Goal: Information Seeking & Learning: Learn about a topic

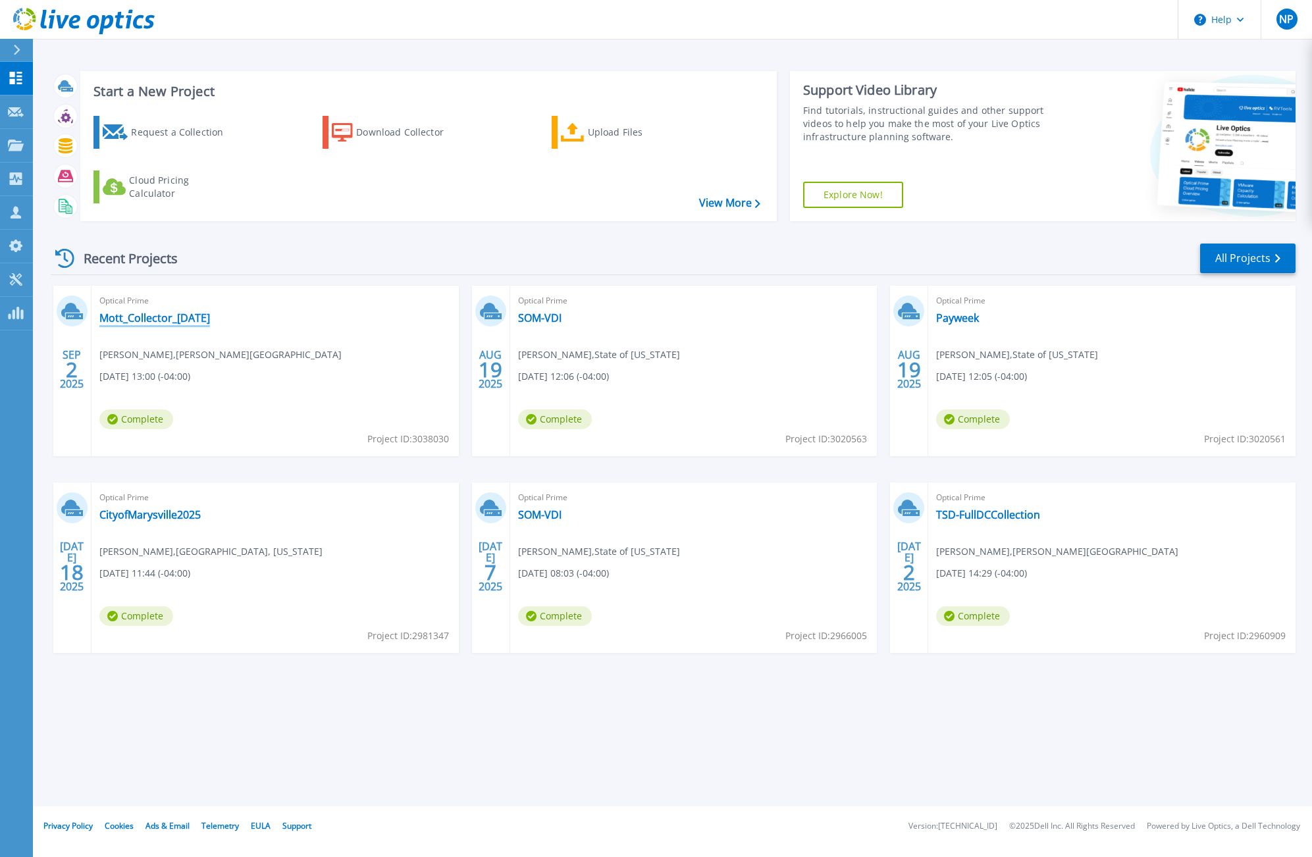
click at [163, 315] on link "Mott_Collector_[DATE]" at bounding box center [154, 317] width 111 height 13
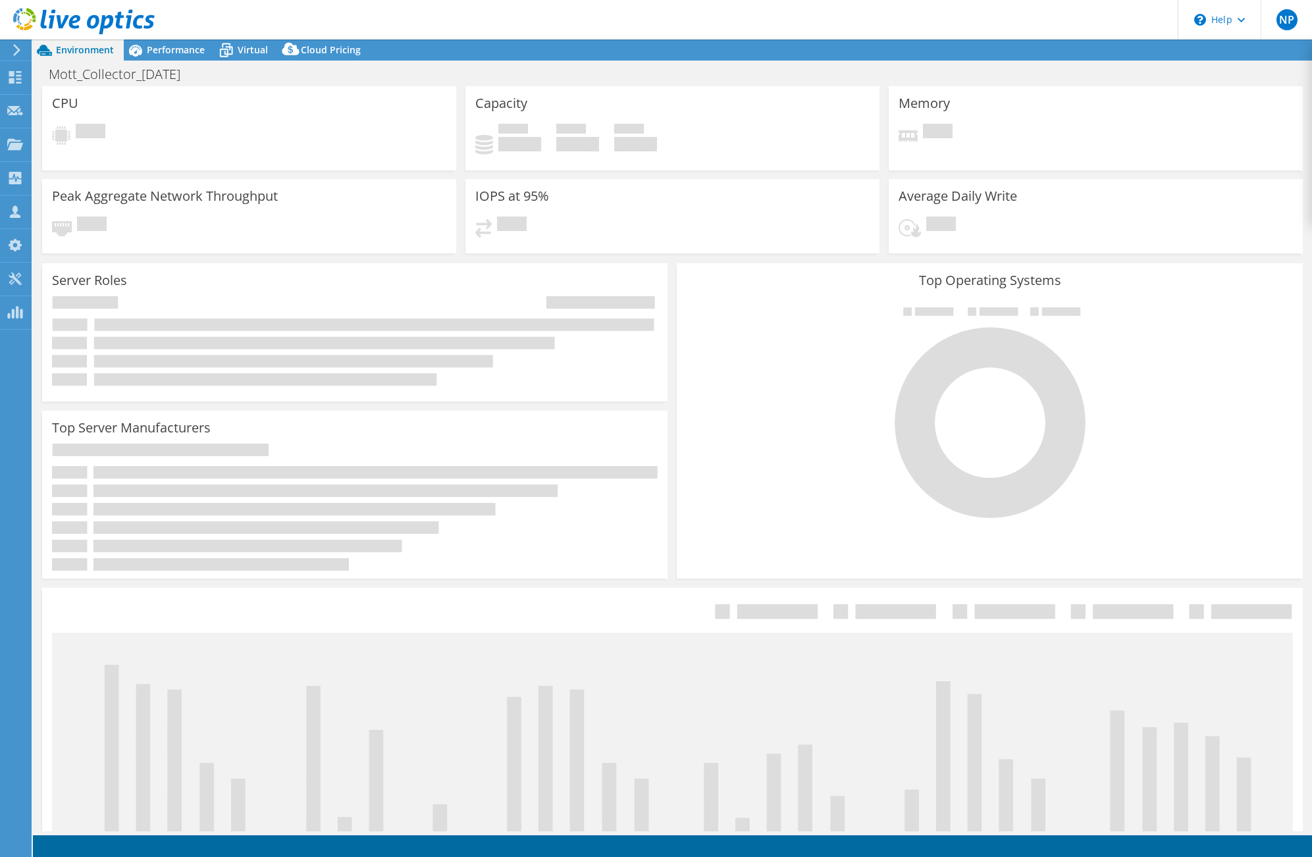
select select "USD"
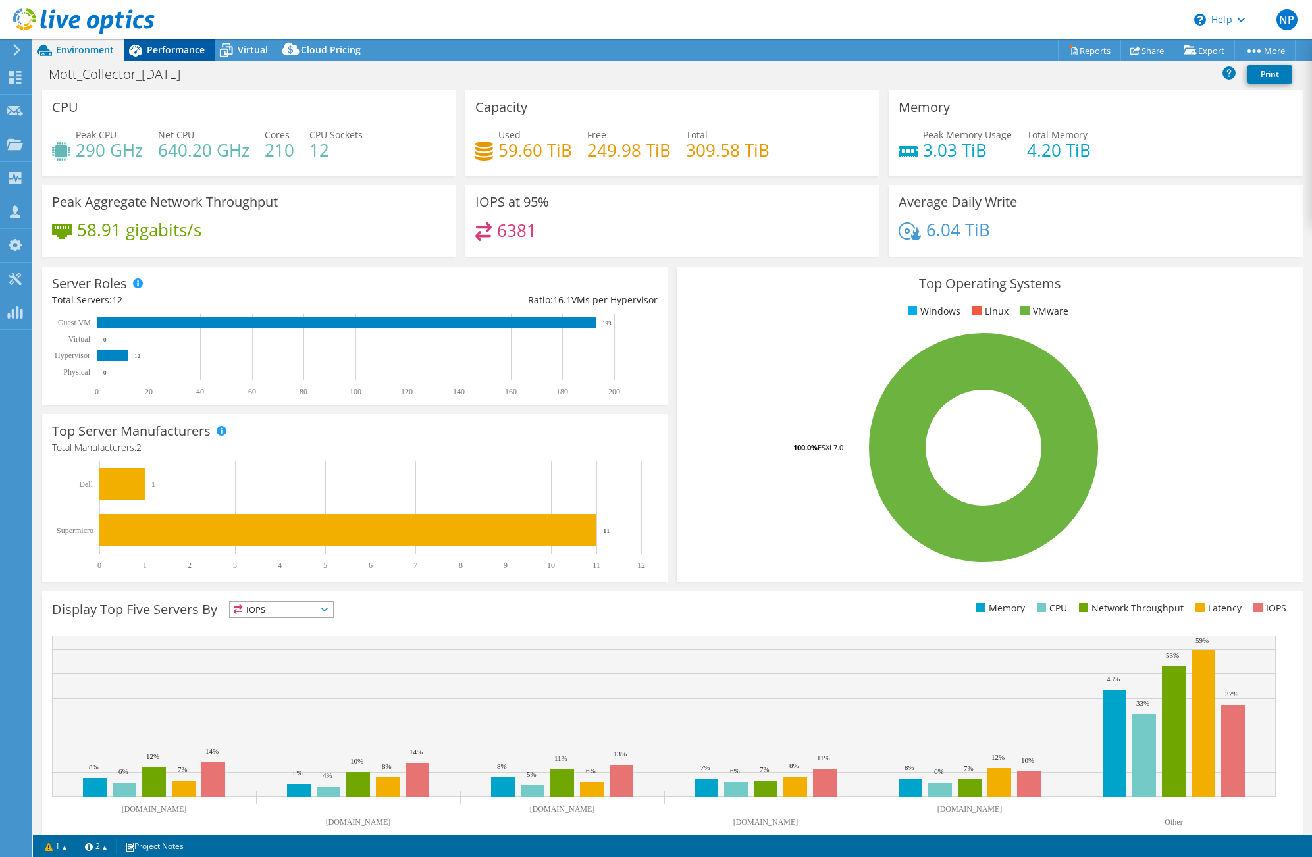
click at [160, 51] on span "Performance" at bounding box center [176, 49] width 58 height 13
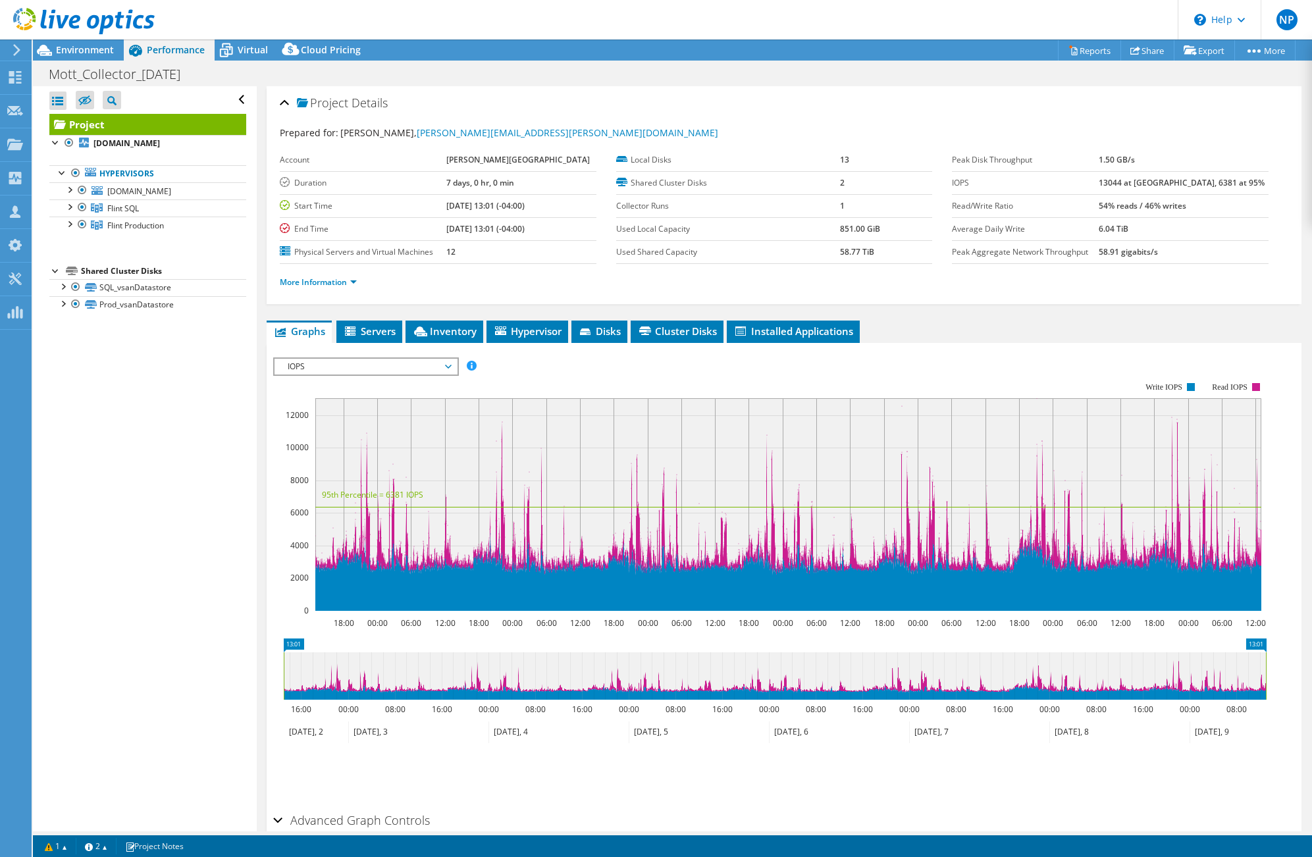
click at [445, 367] on span "IOPS" at bounding box center [365, 367] width 169 height 16
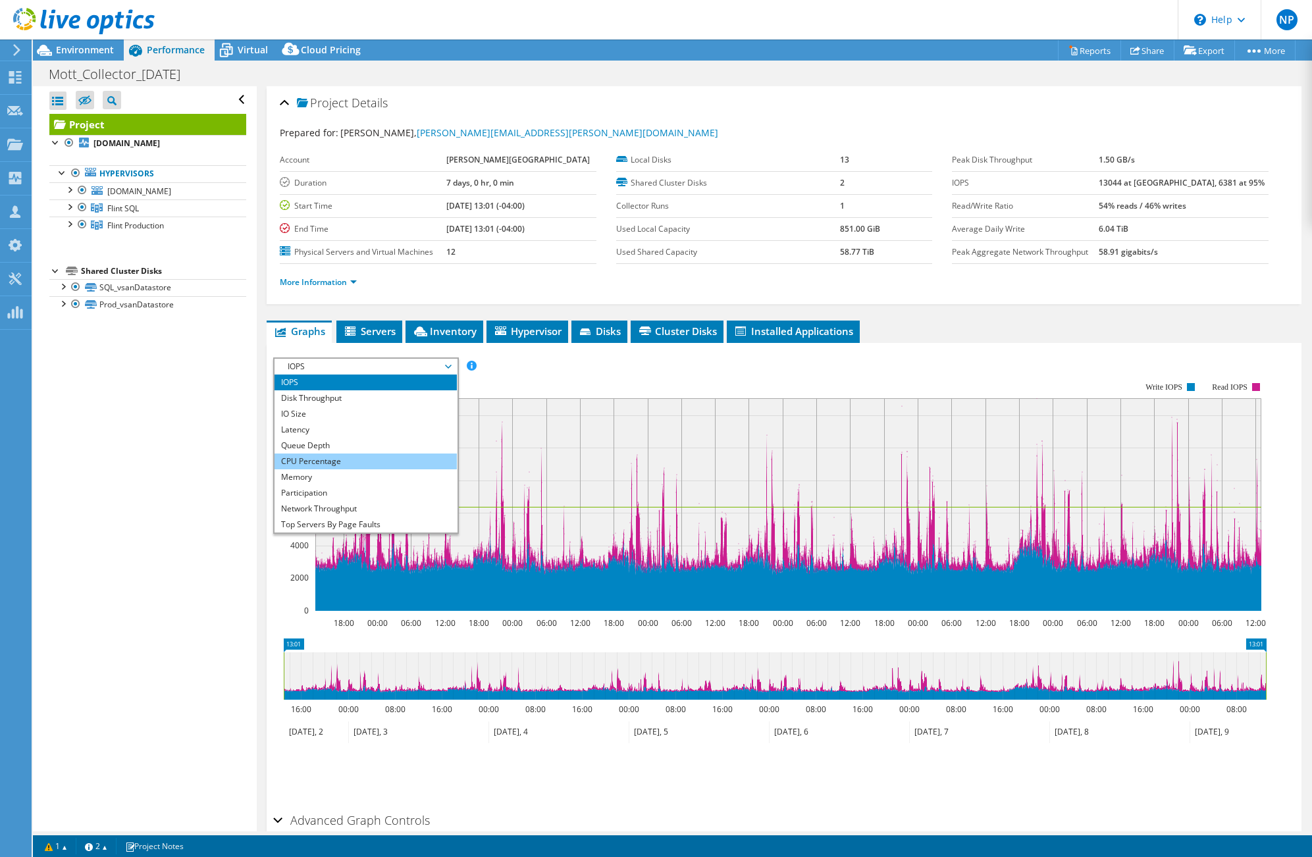
click at [379, 458] on li "CPU Percentage" at bounding box center [366, 462] width 182 height 16
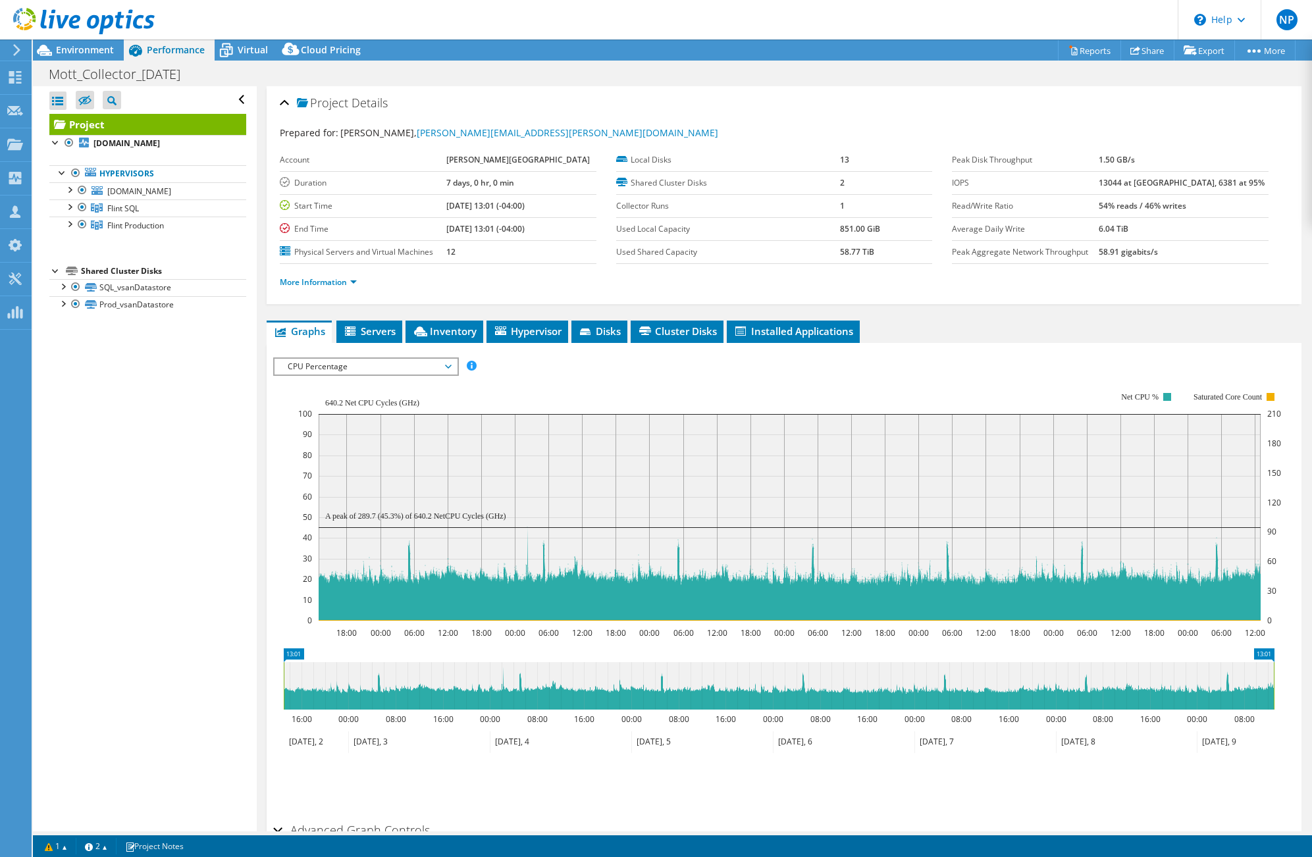
click at [445, 367] on span "CPU Percentage" at bounding box center [365, 367] width 169 height 16
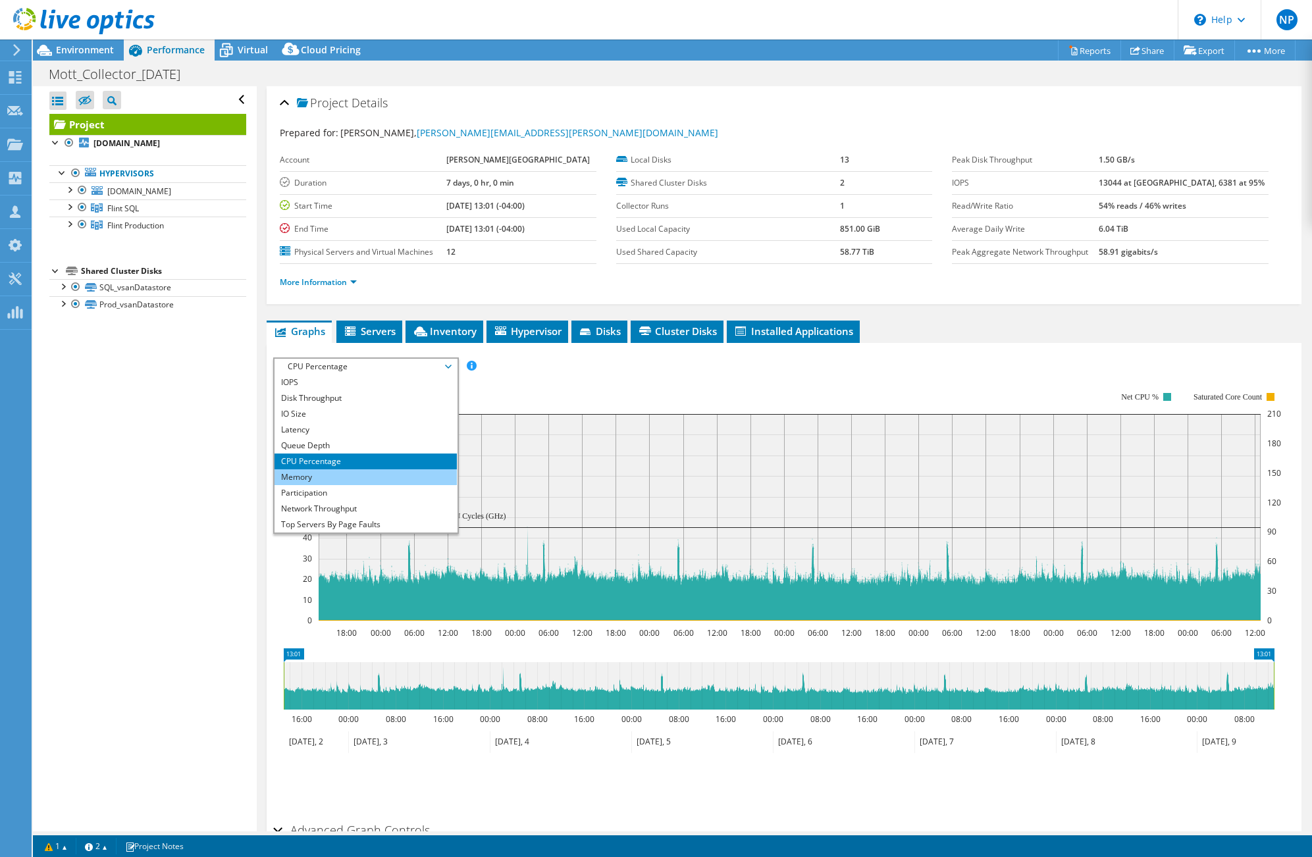
click at [357, 477] on li "Memory" at bounding box center [366, 478] width 182 height 16
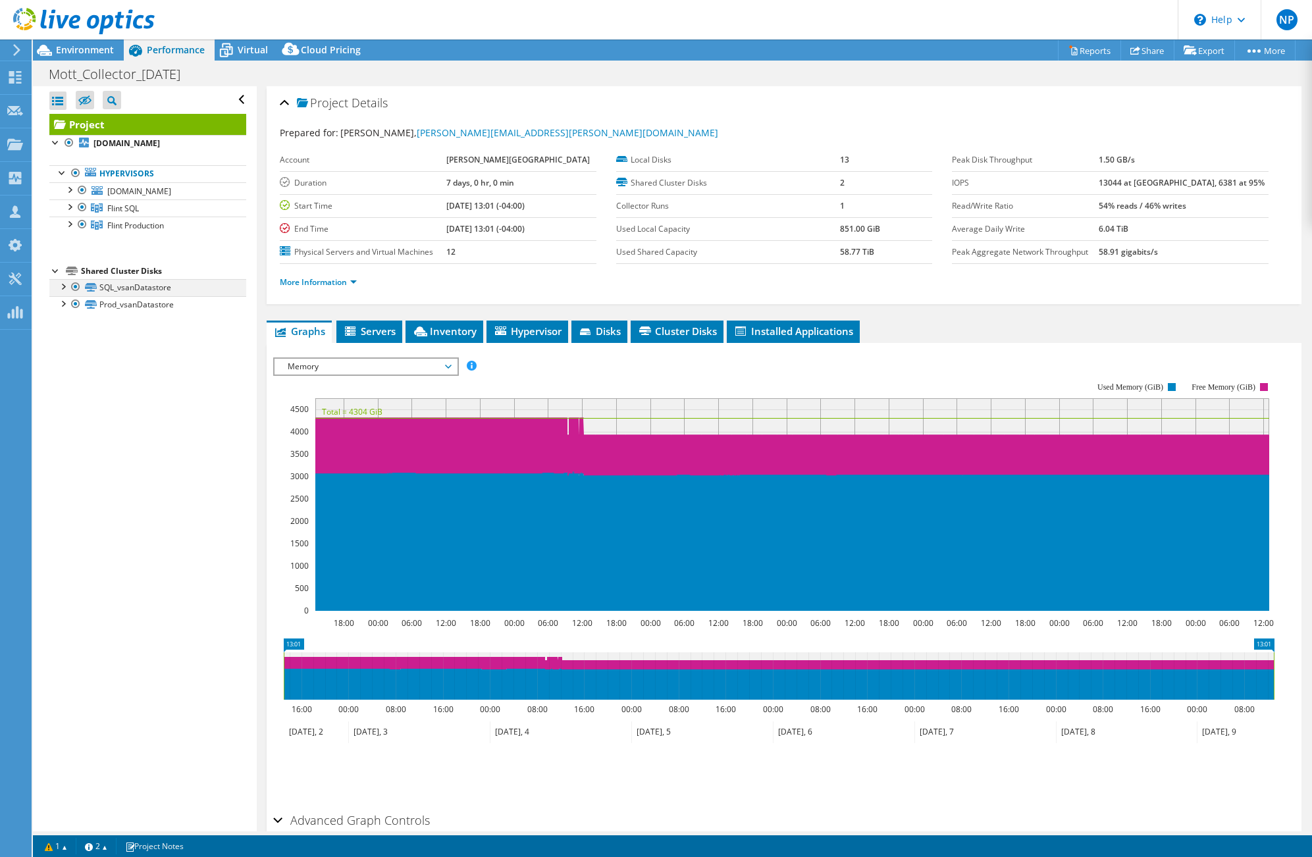
click at [65, 290] on div at bounding box center [62, 285] width 13 height 13
click at [70, 209] on div at bounding box center [69, 206] width 13 height 13
drag, startPoint x: 72, startPoint y: 340, endPoint x: 81, endPoint y: 368, distance: 29.0
click at [74, 299] on div at bounding box center [69, 292] width 13 height 13
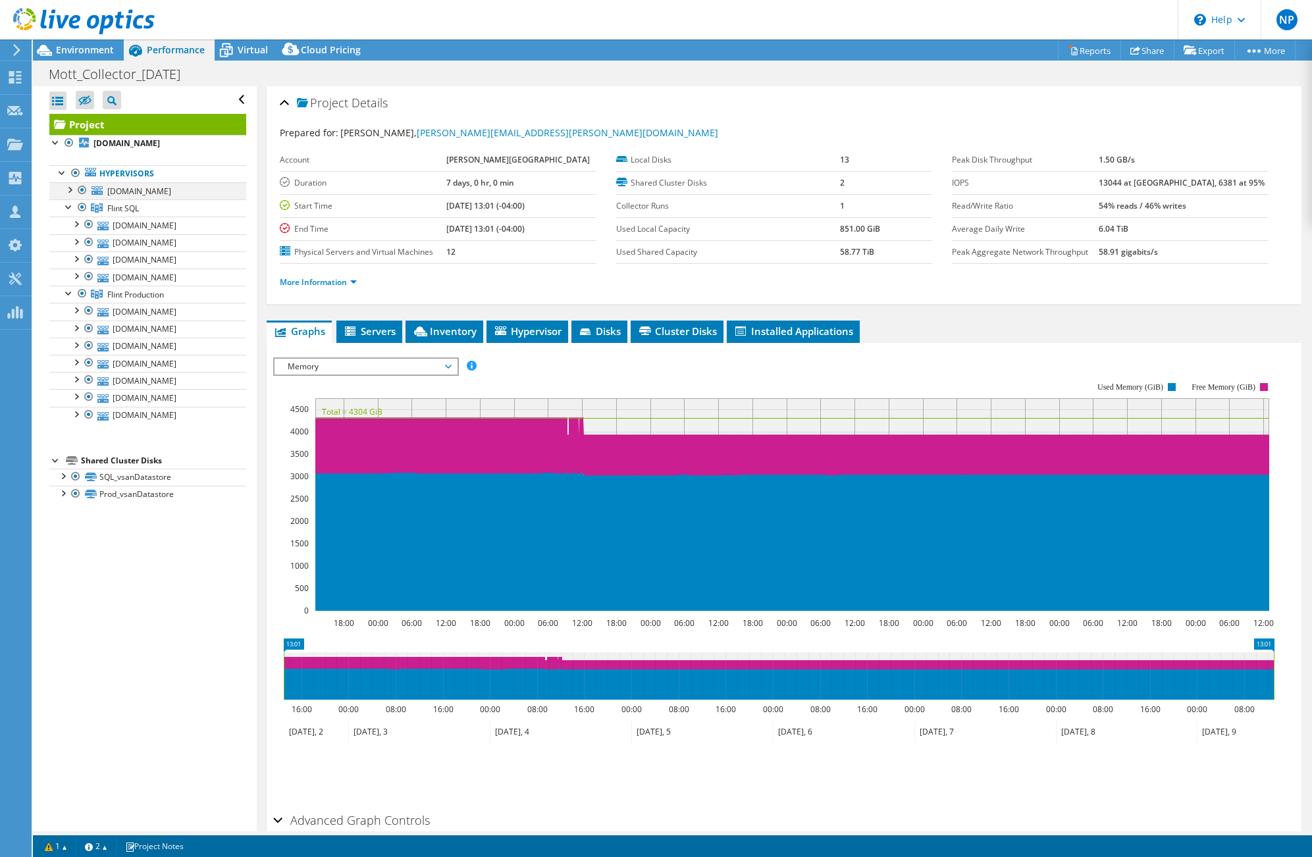
click at [72, 190] on div at bounding box center [69, 188] width 13 height 13
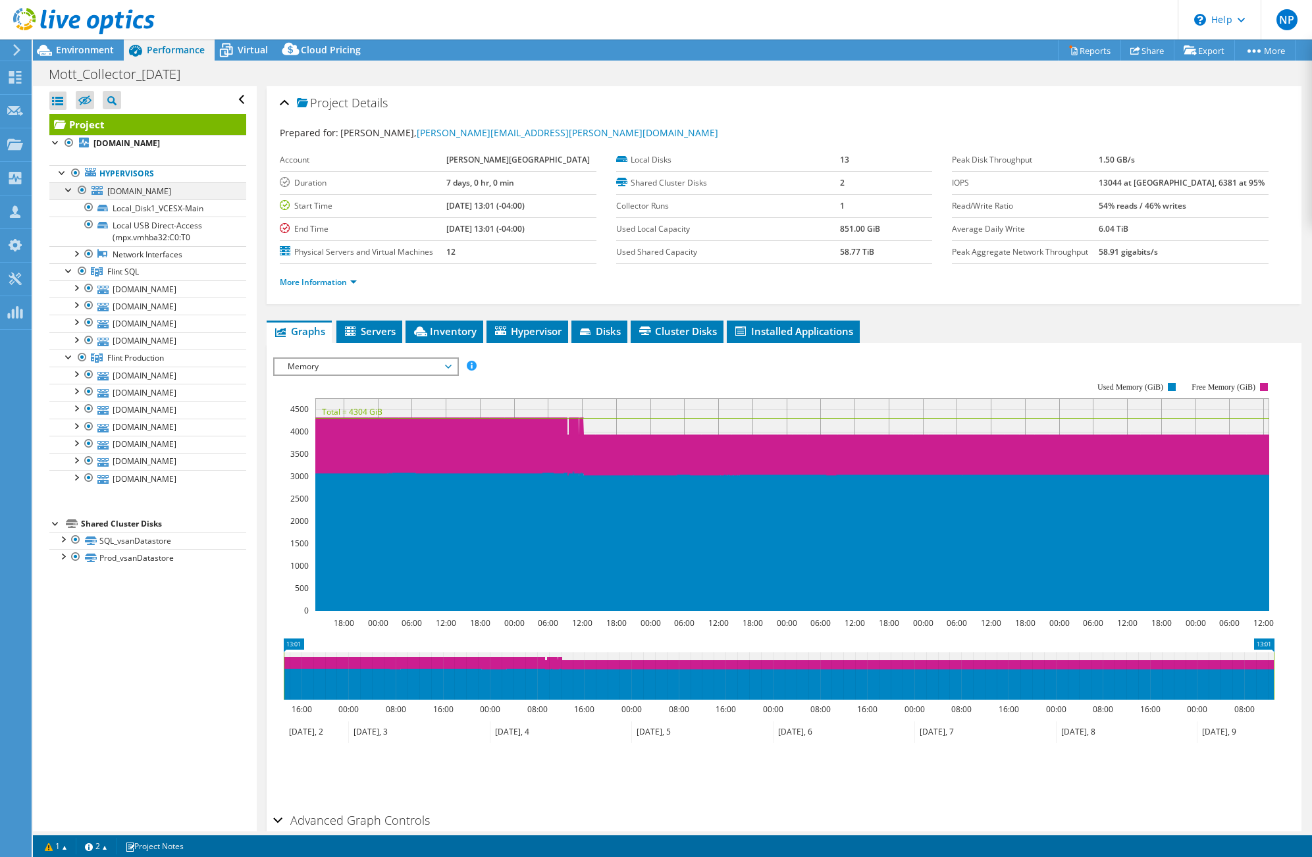
click at [71, 187] on div at bounding box center [69, 188] width 13 height 13
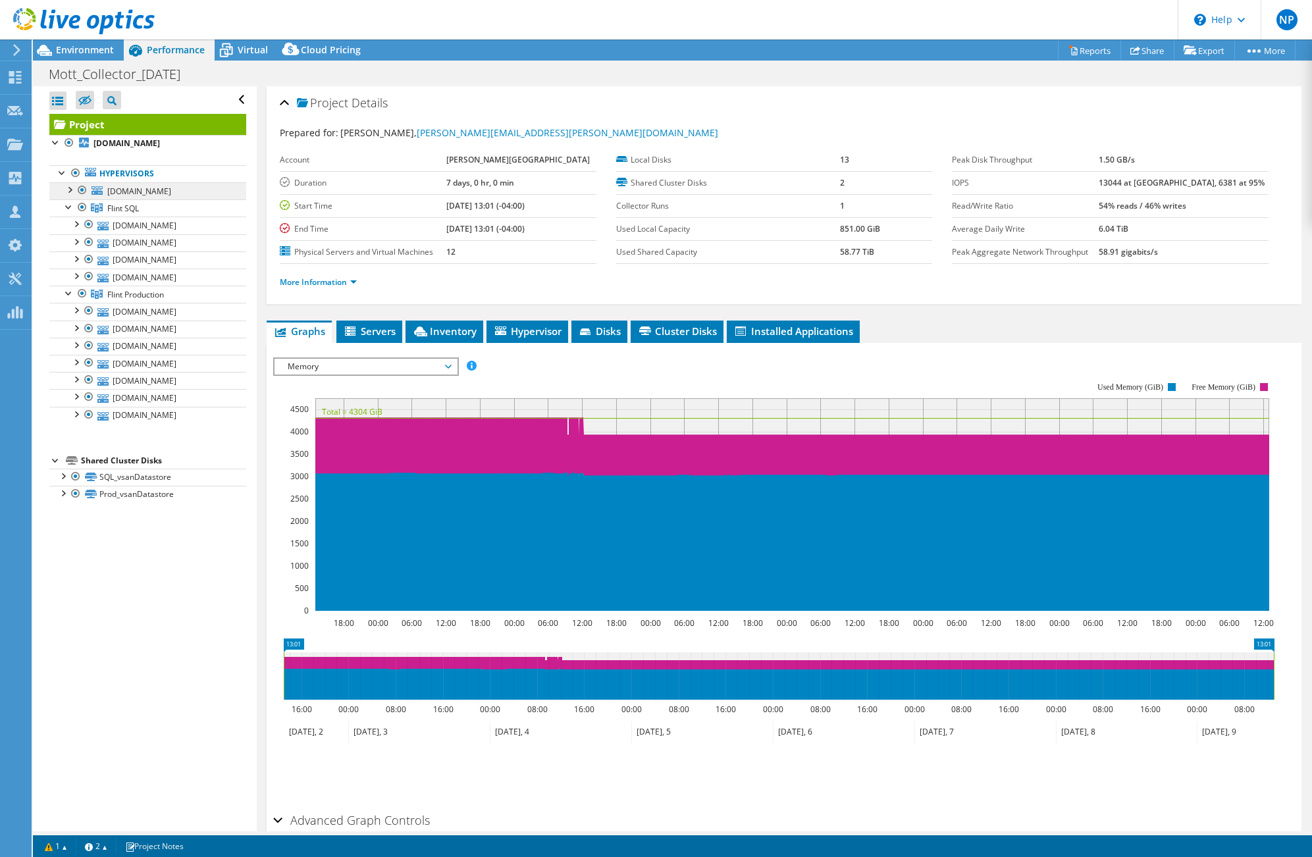
click at [169, 190] on span "[DOMAIN_NAME]" at bounding box center [139, 191] width 64 height 11
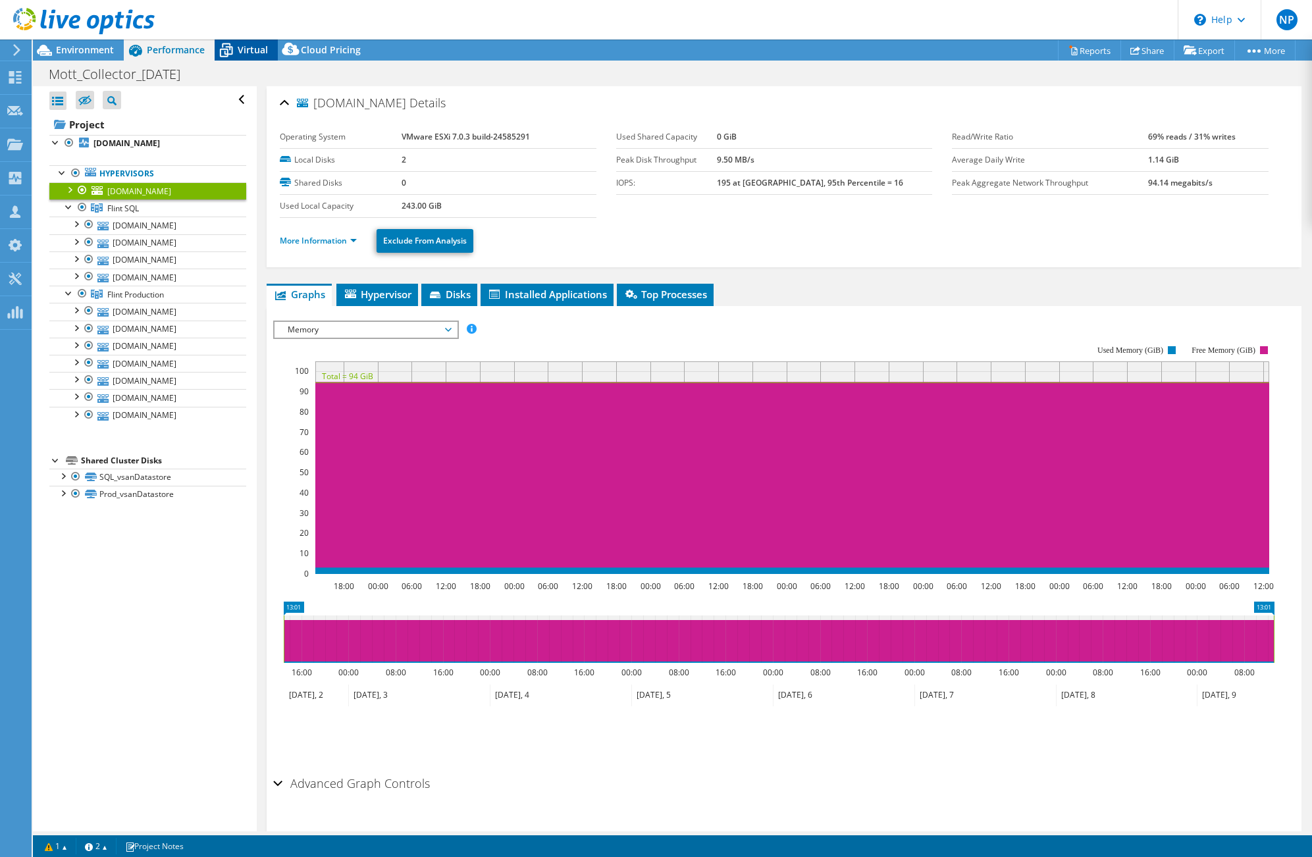
click at [250, 53] on span "Virtual" at bounding box center [253, 49] width 30 height 13
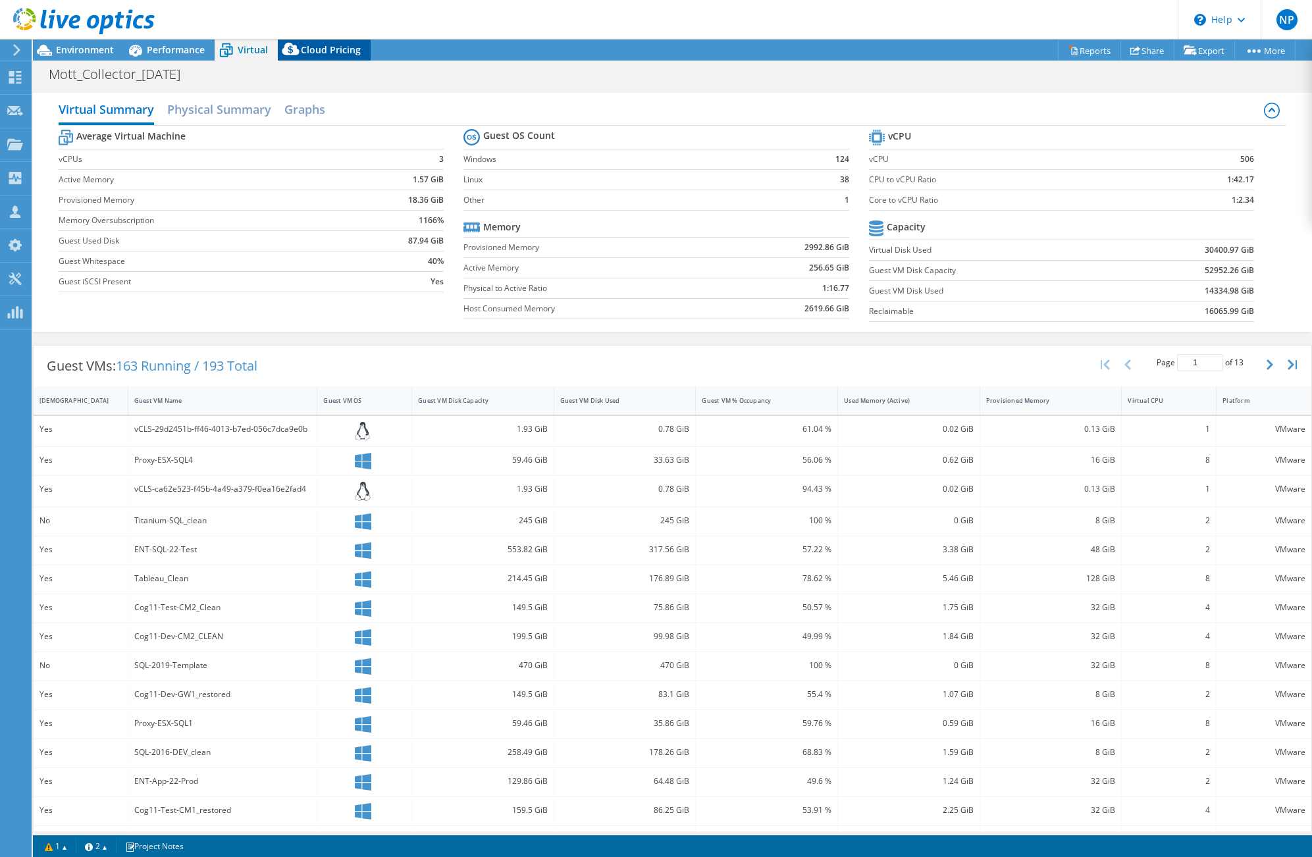
click at [312, 56] on div "Cloud Pricing" at bounding box center [324, 50] width 93 height 21
